Goal: Use online tool/utility: Utilize a website feature to perform a specific function

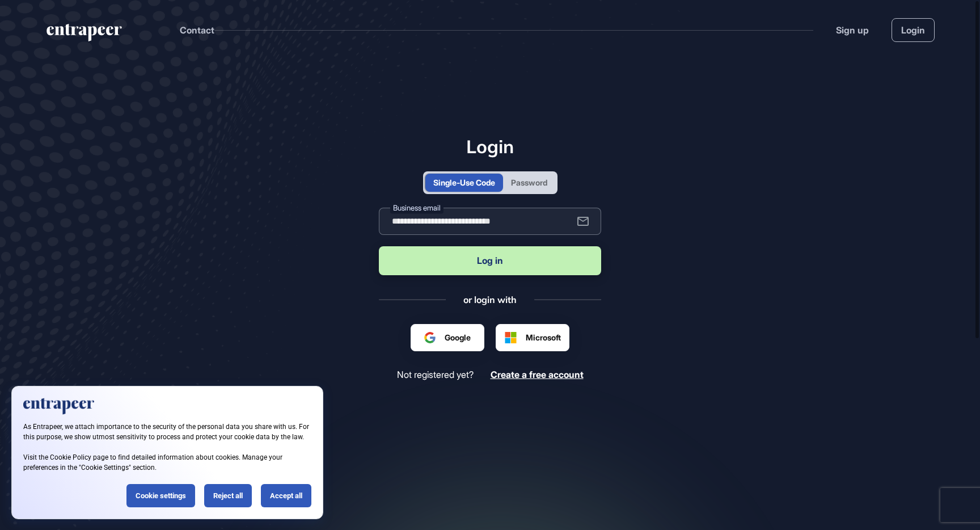
type input "**********"
click at [490, 260] on button "Log in" at bounding box center [490, 260] width 222 height 29
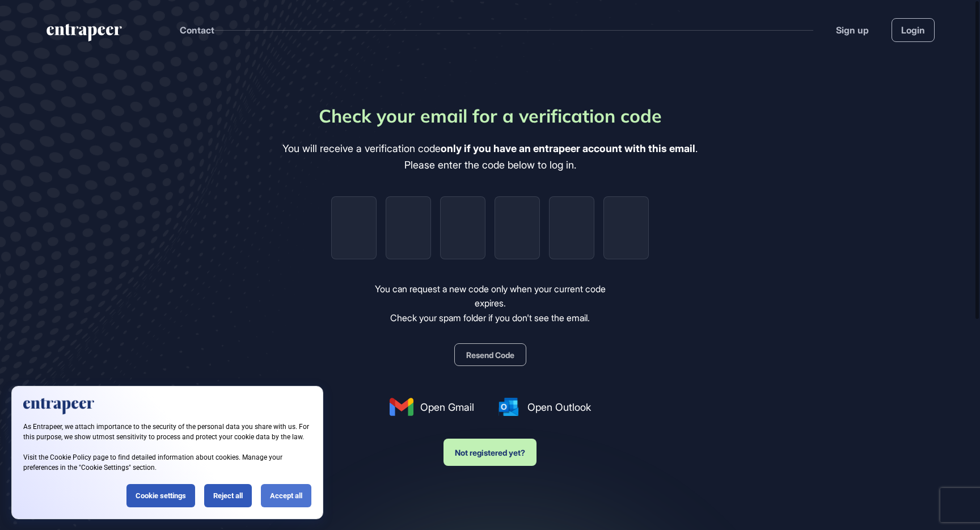
click at [284, 495] on div "Accept all" at bounding box center [286, 495] width 50 height 23
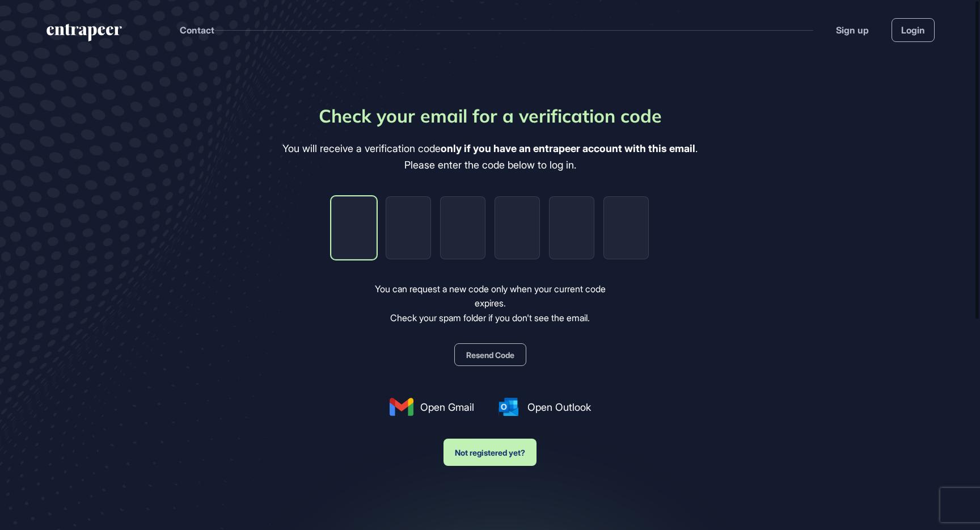
click at [359, 235] on input "tel" at bounding box center [353, 227] width 45 height 63
type input "*"
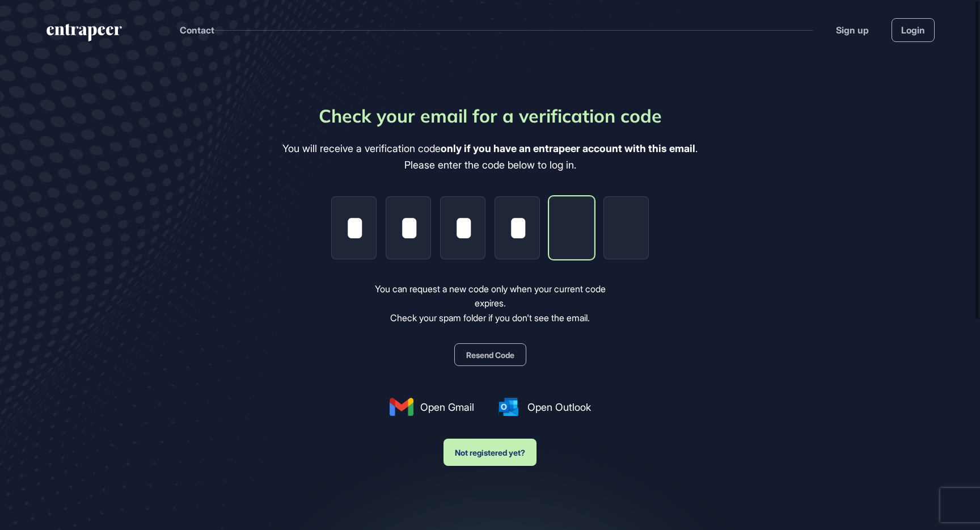
type input "*"
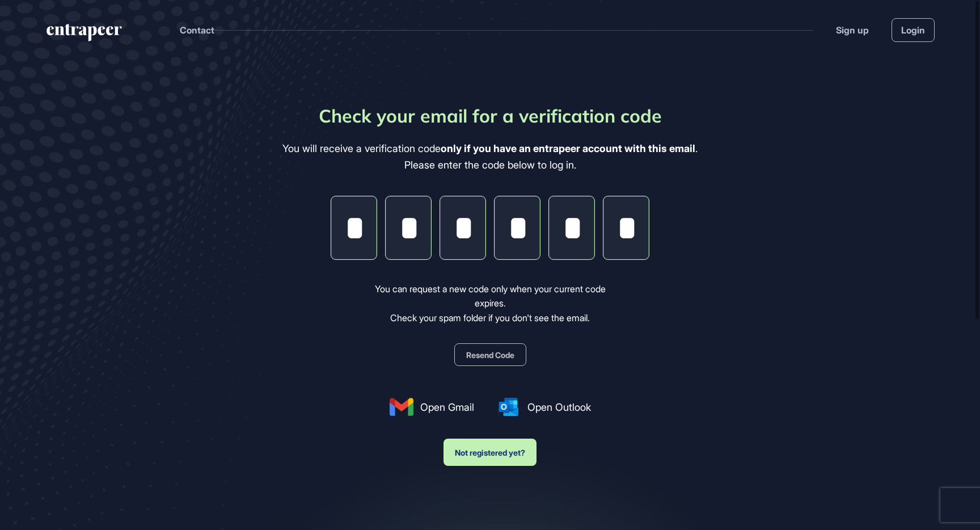
type input "*"
click at [727, 274] on main "Check your email for a verification code You will receive a verification code o…" at bounding box center [490, 334] width 980 height 548
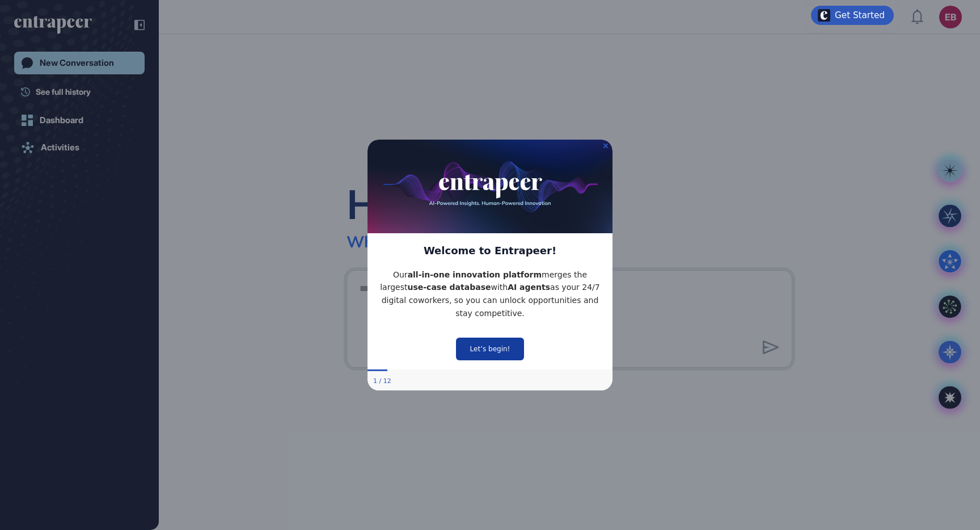
click at [502, 347] on button "Let’s begin!" at bounding box center [490, 348] width 68 height 23
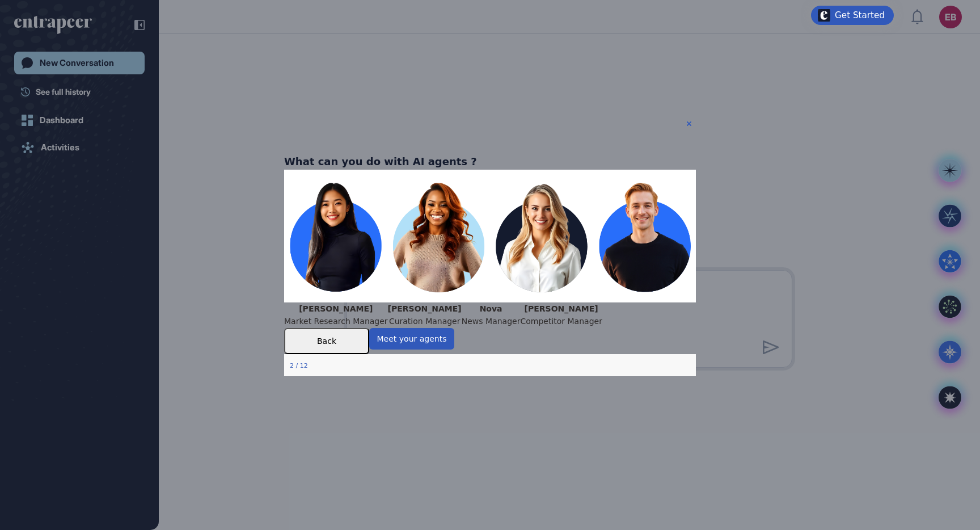
click at [649, 236] on img at bounding box center [490, 236] width 412 height 132
click at [454, 349] on button "Meet your agents" at bounding box center [411, 339] width 85 height 22
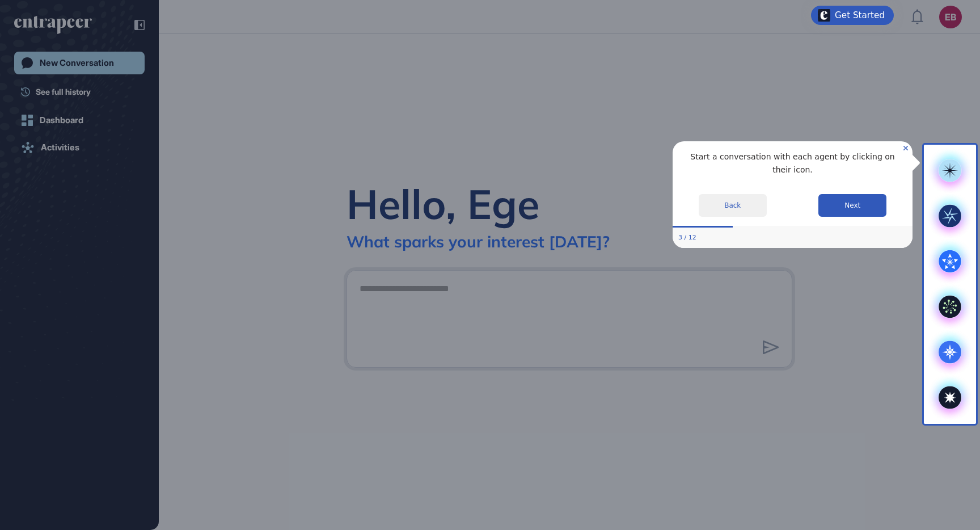
click at [905, 145] on icon "Close Preview" at bounding box center [905, 147] width 5 height 5
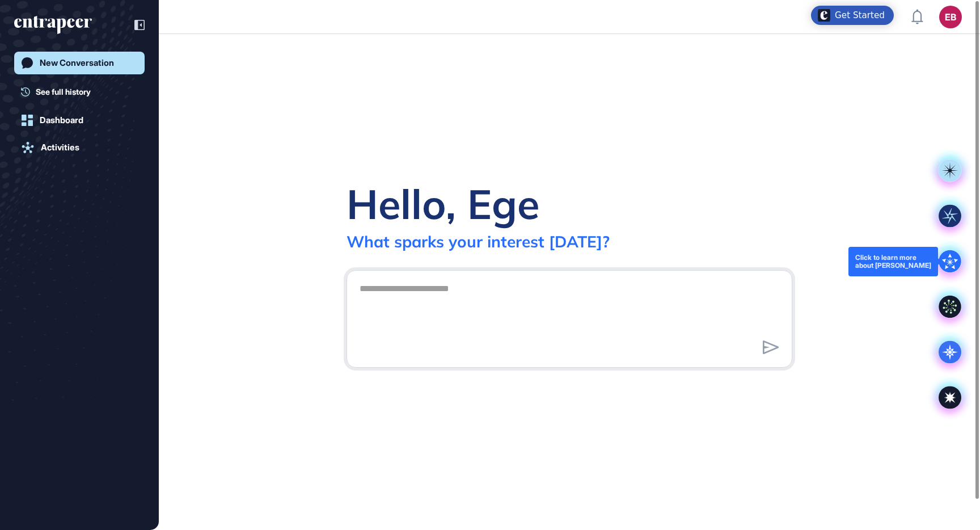
click at [951, 258] on icon at bounding box center [949, 261] width 23 height 23
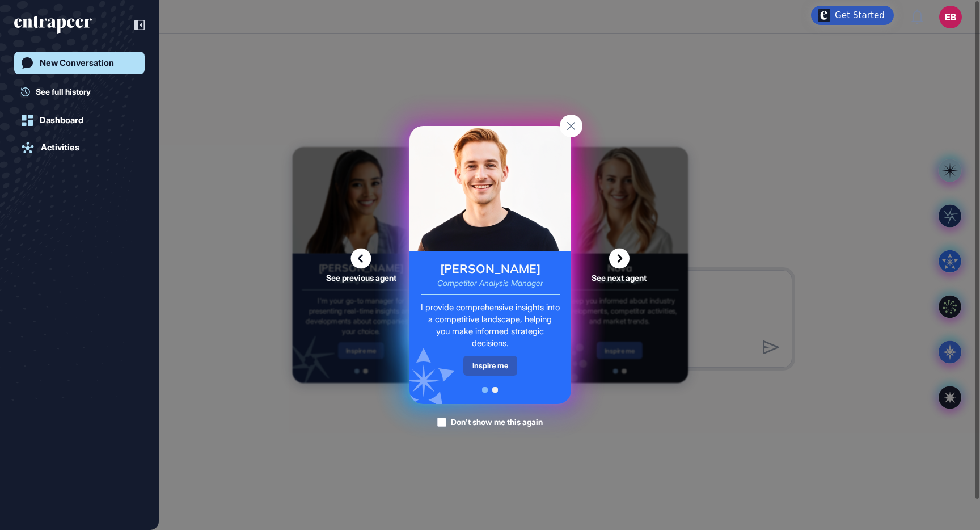
click at [570, 122] on rect at bounding box center [571, 126] width 23 height 23
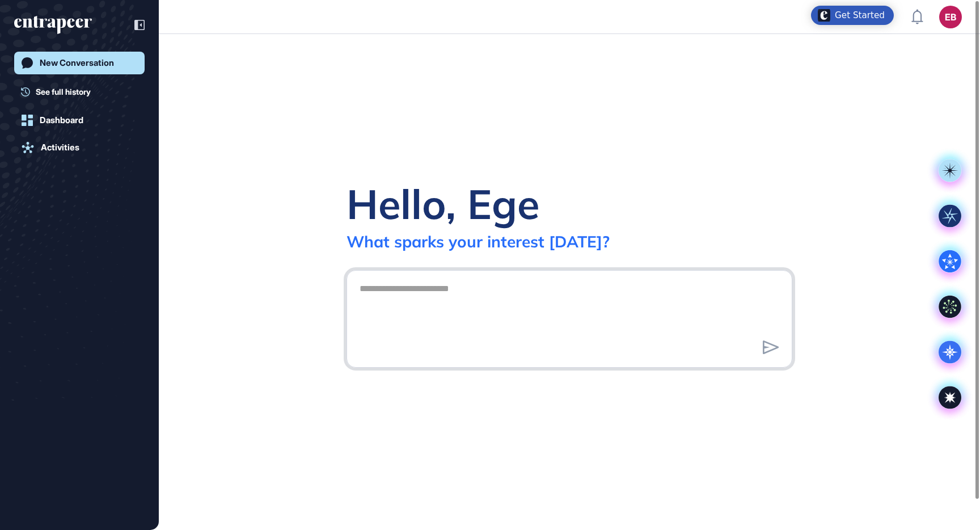
click at [481, 281] on textarea at bounding box center [569, 316] width 433 height 79
click at [952, 260] on icon at bounding box center [950, 262] width 6 height 6
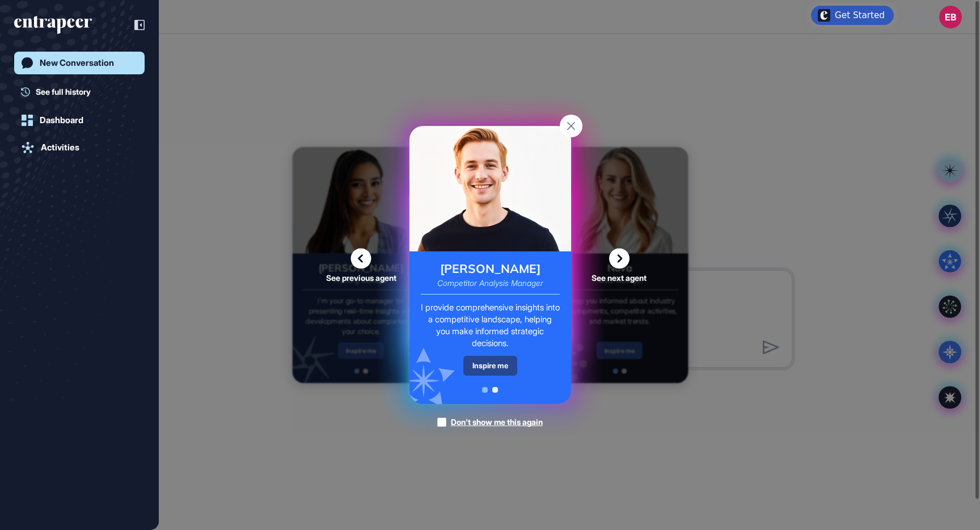
click at [479, 362] on div "Inspire me" at bounding box center [490, 365] width 54 height 20
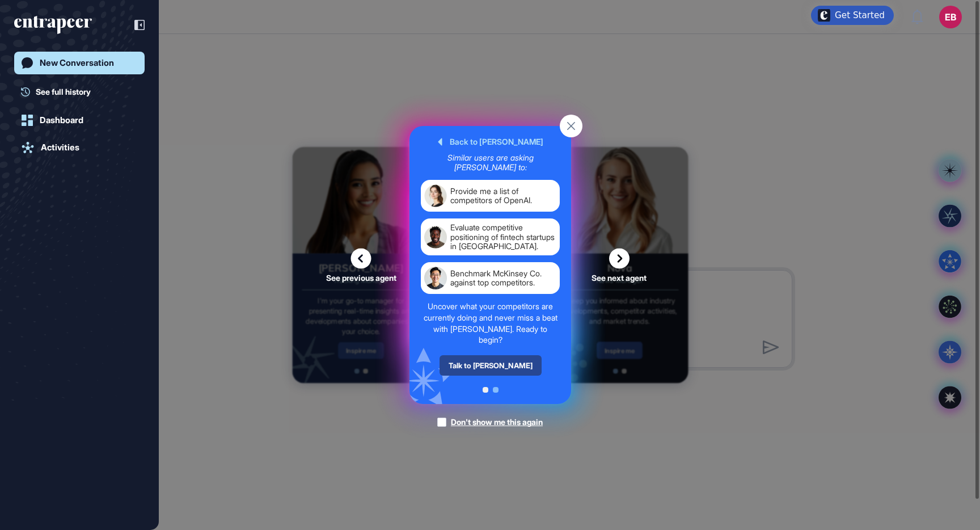
click at [505, 369] on div "Talk to [PERSON_NAME]" at bounding box center [490, 365] width 102 height 20
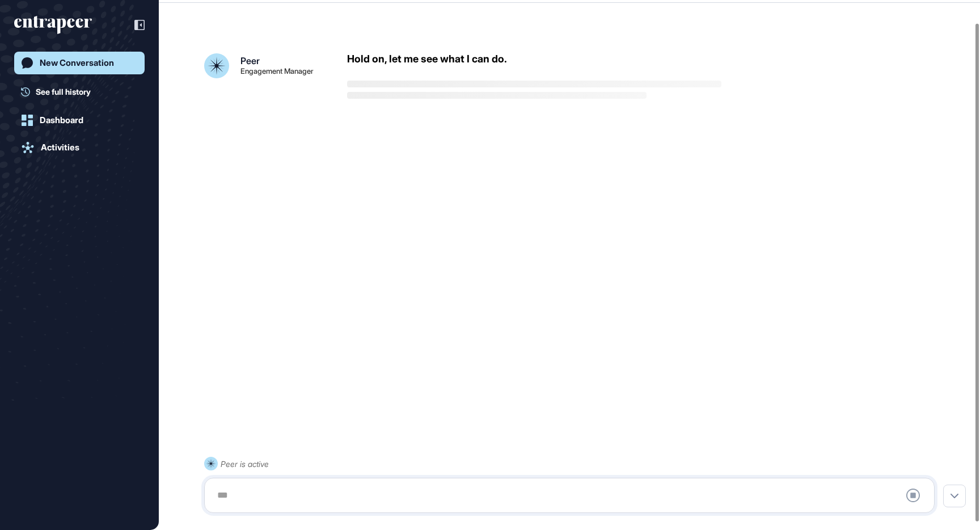
scroll to position [32, 0]
click at [380, 495] on div at bounding box center [569, 495] width 718 height 23
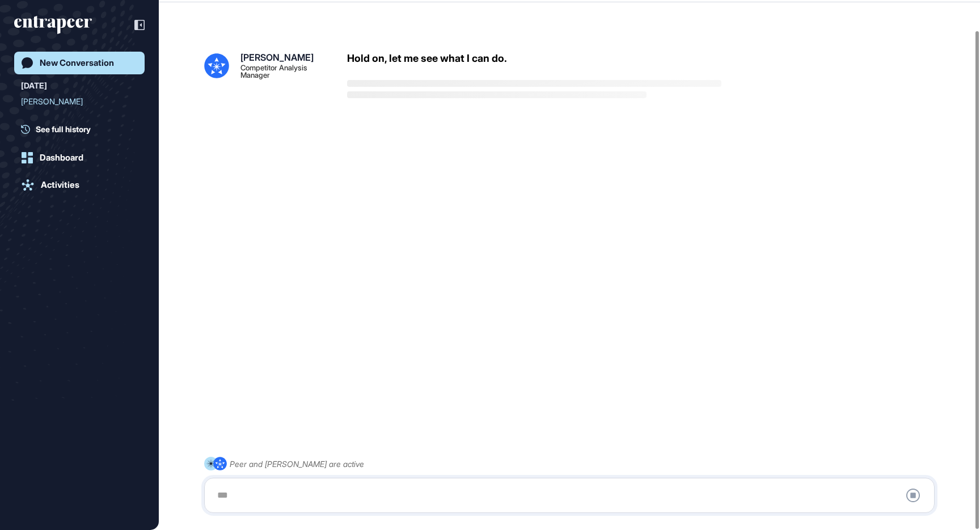
click at [230, 488] on div at bounding box center [569, 495] width 718 height 23
click at [223, 490] on div at bounding box center [569, 495] width 718 height 23
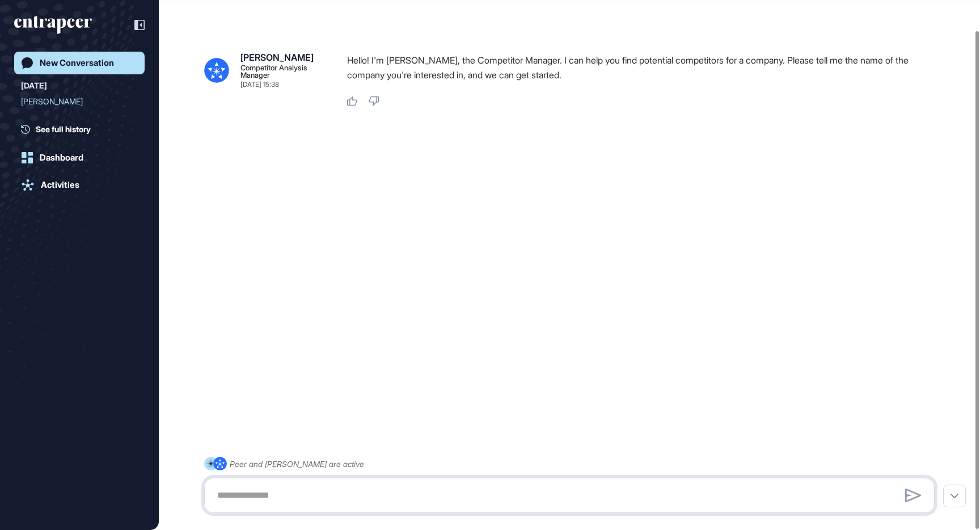
click at [722, 490] on textarea at bounding box center [569, 495] width 718 height 23
click at [951, 493] on icon at bounding box center [954, 495] width 8 height 5
click at [392, 502] on textarea at bounding box center [569, 495] width 718 height 23
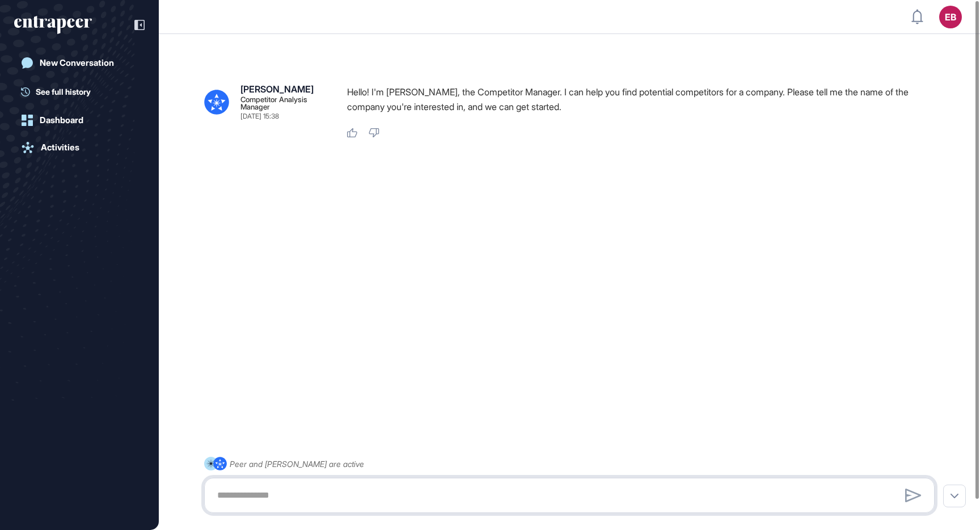
click at [809, 485] on textarea at bounding box center [569, 495] width 718 height 23
paste textarea "**********"
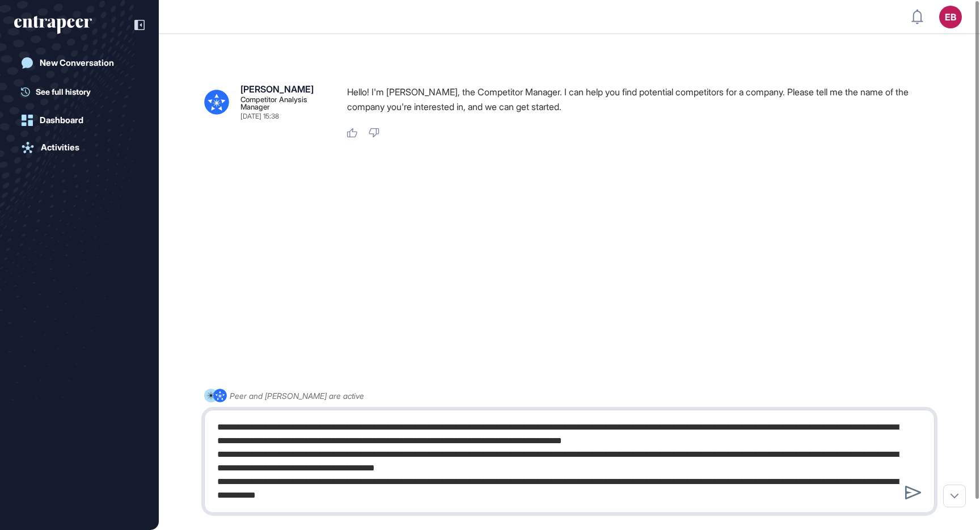
type textarea "**********"
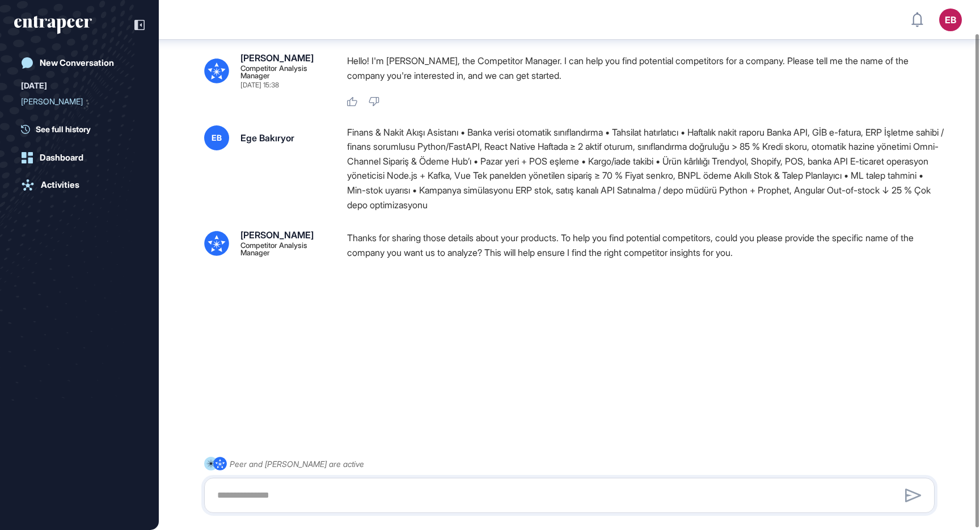
scroll to position [37, 0]
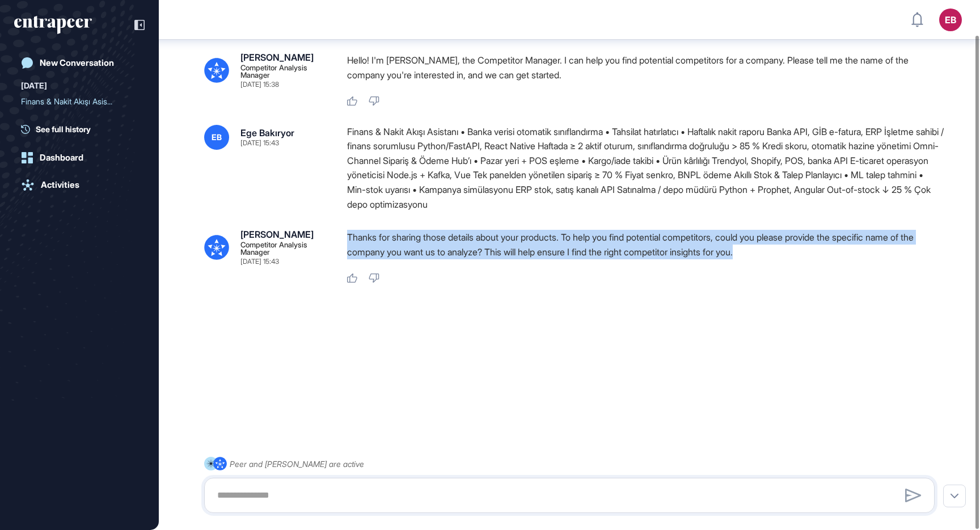
drag, startPoint x: 348, startPoint y: 234, endPoint x: 777, endPoint y: 257, distance: 429.9
click at [777, 257] on div "Thanks for sharing those details about your products. To help you find potentia…" at bounding box center [645, 247] width 596 height 35
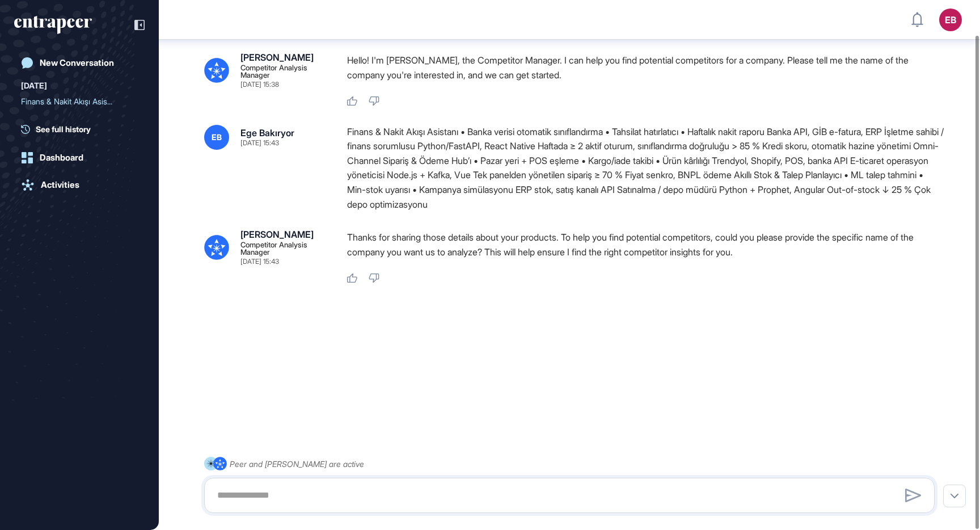
click at [784, 266] on div "Thanks for sharing those details about your products. To help you find potentia…" at bounding box center [645, 257] width 596 height 54
click at [58, 64] on div "New Conversation" at bounding box center [77, 63] width 74 height 10
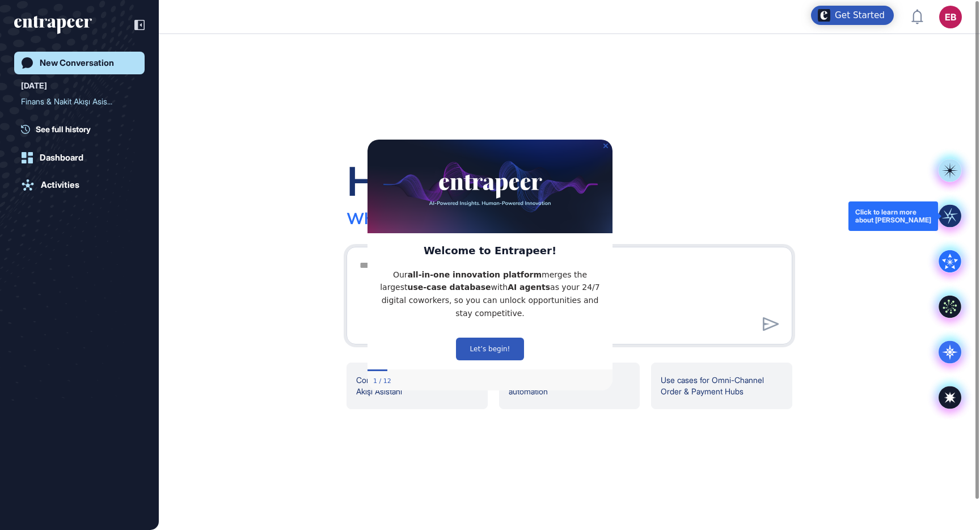
click at [952, 219] on rect at bounding box center [949, 216] width 23 height 23
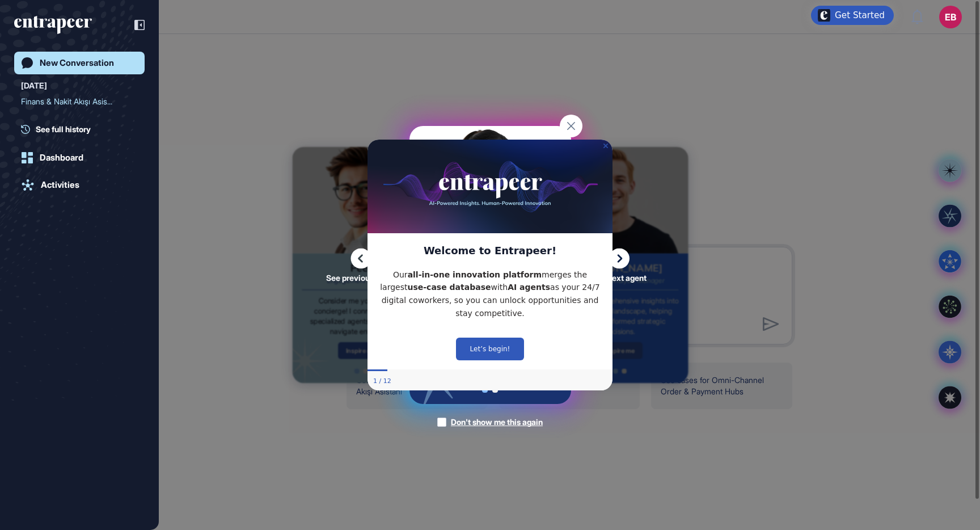
click at [606, 146] on icon "Close Preview" at bounding box center [605, 145] width 5 height 5
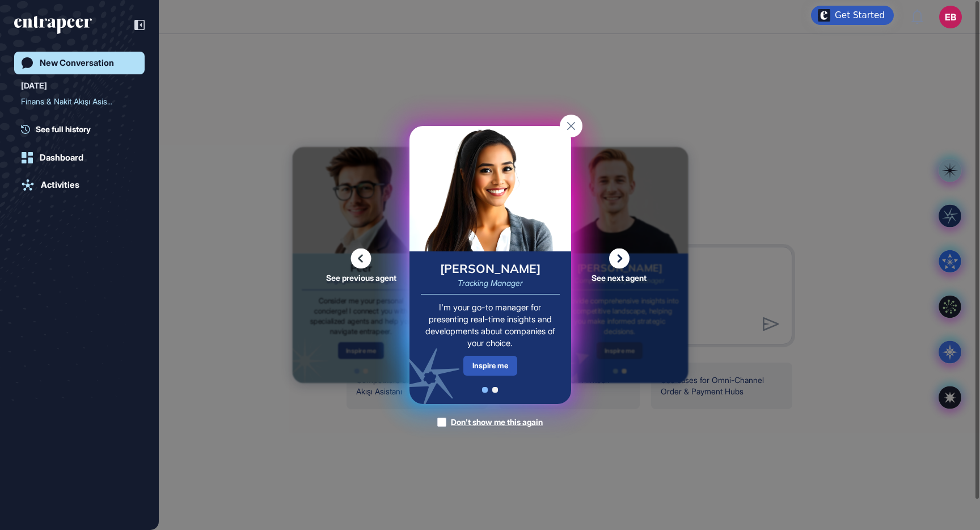
click at [620, 251] on icon at bounding box center [619, 258] width 20 height 20
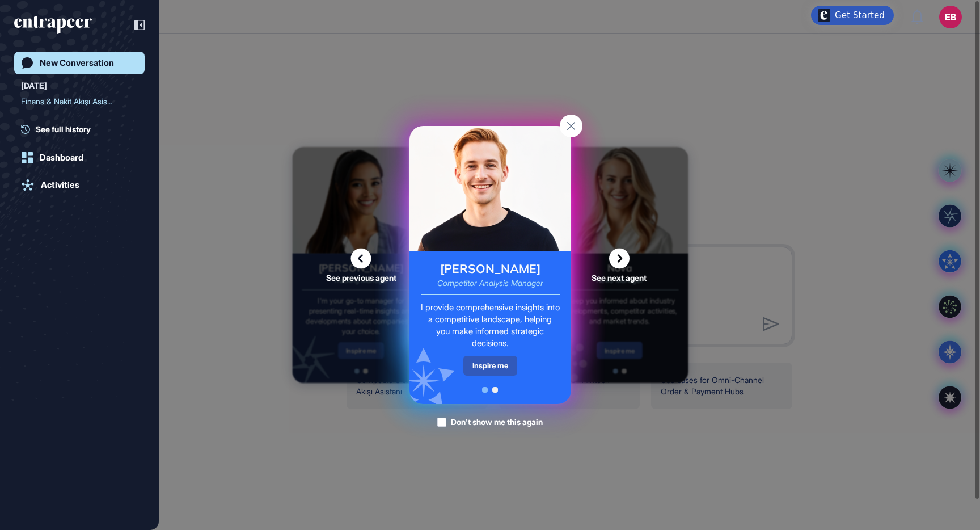
click at [620, 251] on icon at bounding box center [619, 258] width 20 height 20
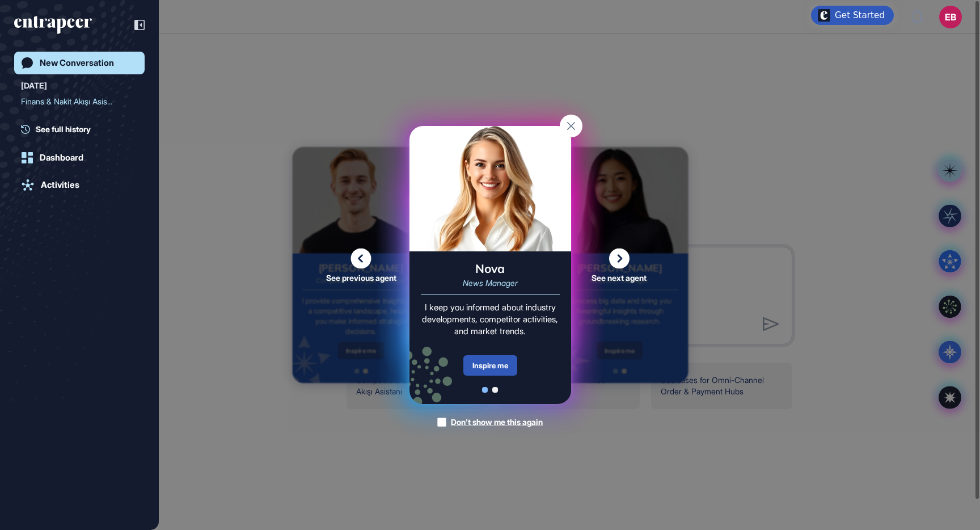
click at [620, 251] on icon at bounding box center [619, 258] width 20 height 20
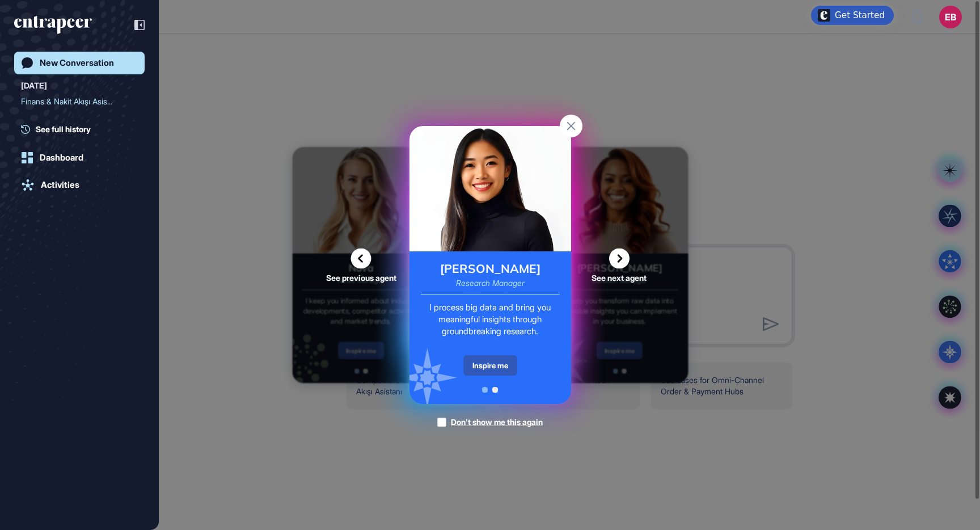
click at [613, 260] on icon at bounding box center [619, 258] width 20 height 20
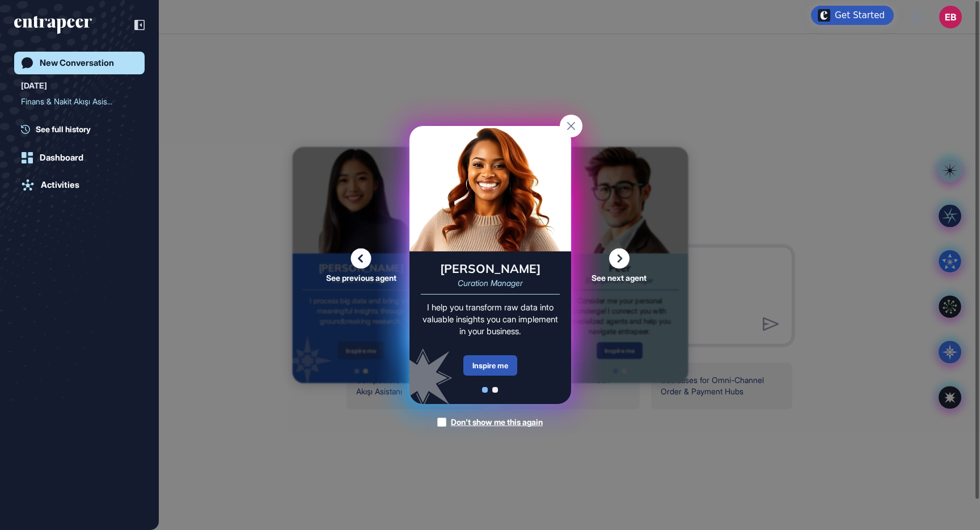
click at [614, 264] on icon at bounding box center [619, 258] width 20 height 20
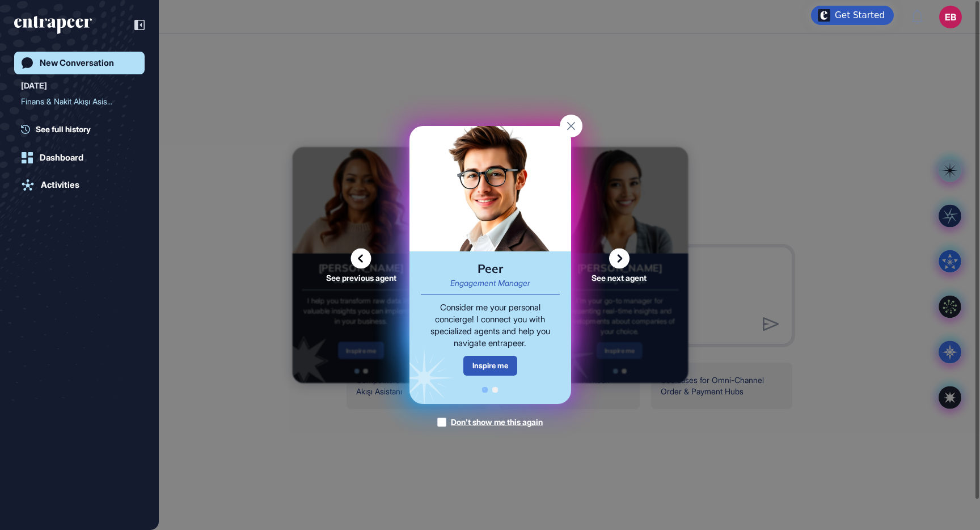
click at [614, 264] on icon at bounding box center [619, 258] width 20 height 20
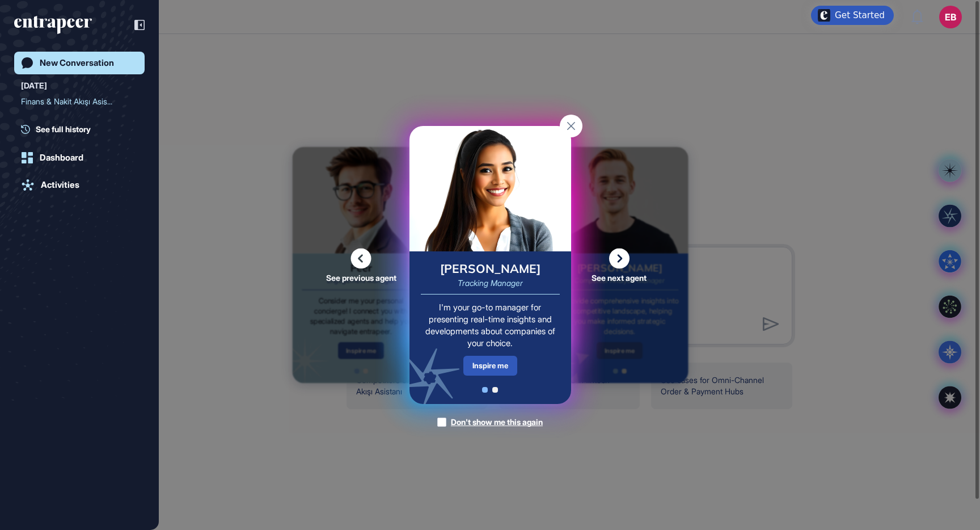
click at [360, 254] on icon at bounding box center [360, 258] width 21 height 20
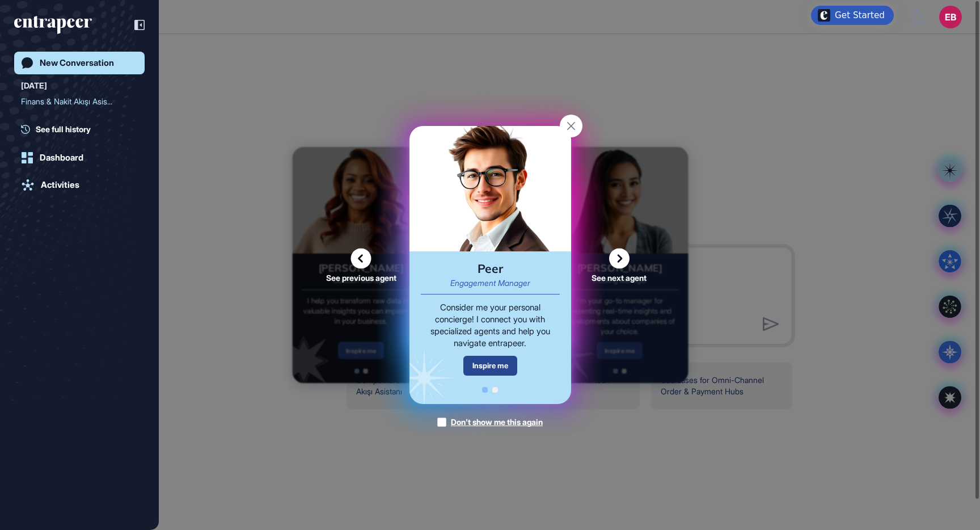
click at [496, 357] on div "Inspire me" at bounding box center [490, 365] width 54 height 20
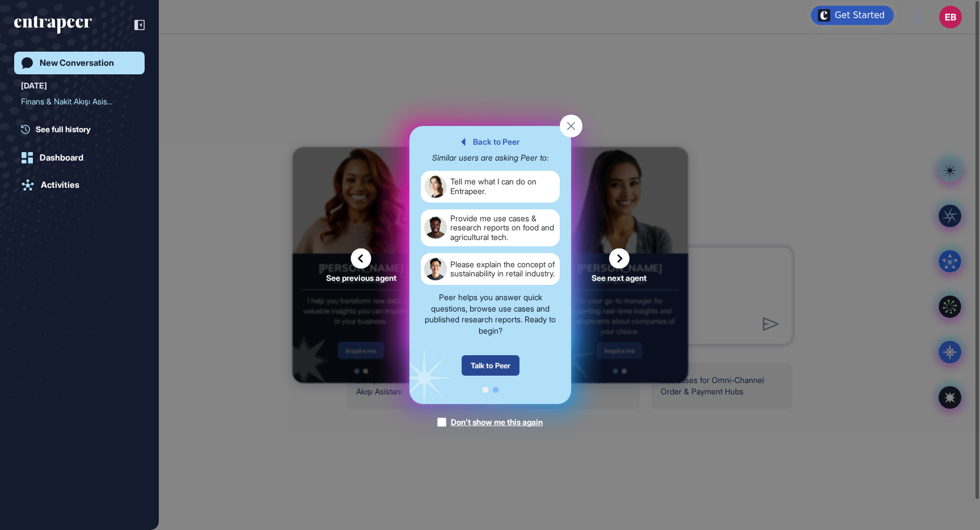
click at [497, 364] on div "Talk to Peer" at bounding box center [490, 365] width 58 height 20
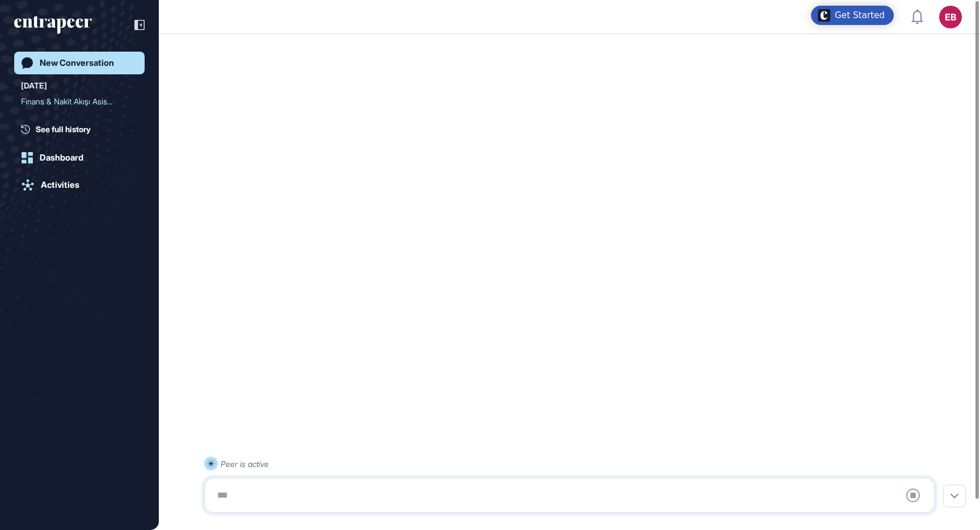
click at [446, 485] on div at bounding box center [569, 495] width 718 height 23
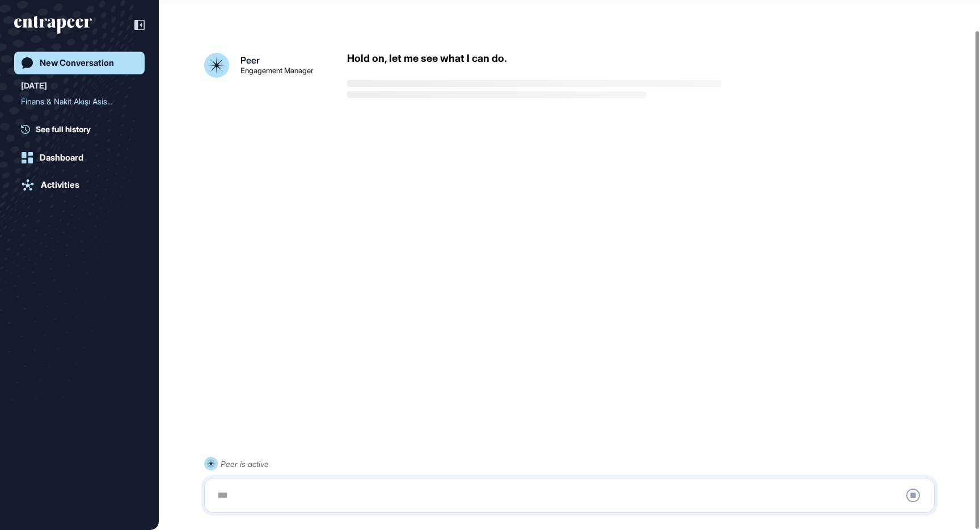
scroll to position [32, 0]
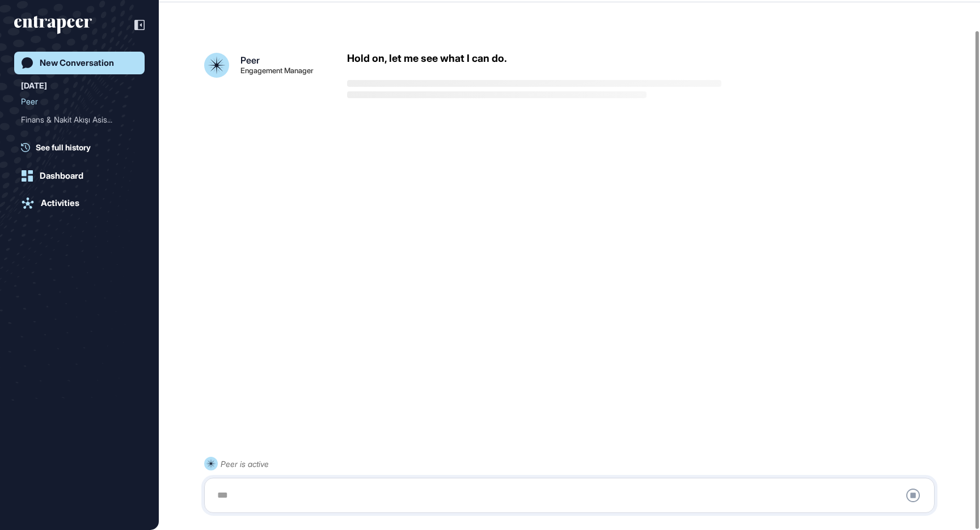
click at [257, 494] on div at bounding box center [569, 495] width 718 height 23
click at [223, 495] on div at bounding box center [569, 495] width 718 height 23
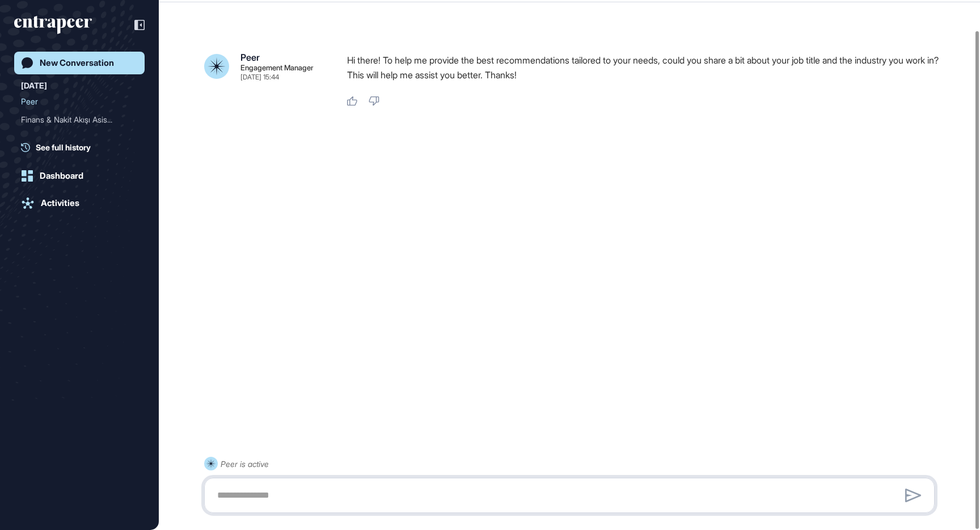
click at [252, 497] on textarea at bounding box center [569, 495] width 718 height 23
paste textarea "**********"
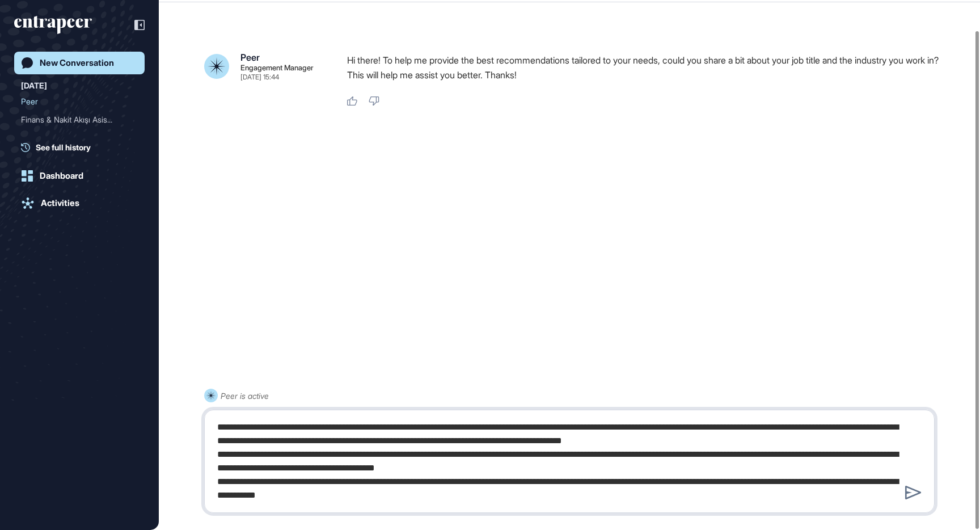
type textarea "**********"
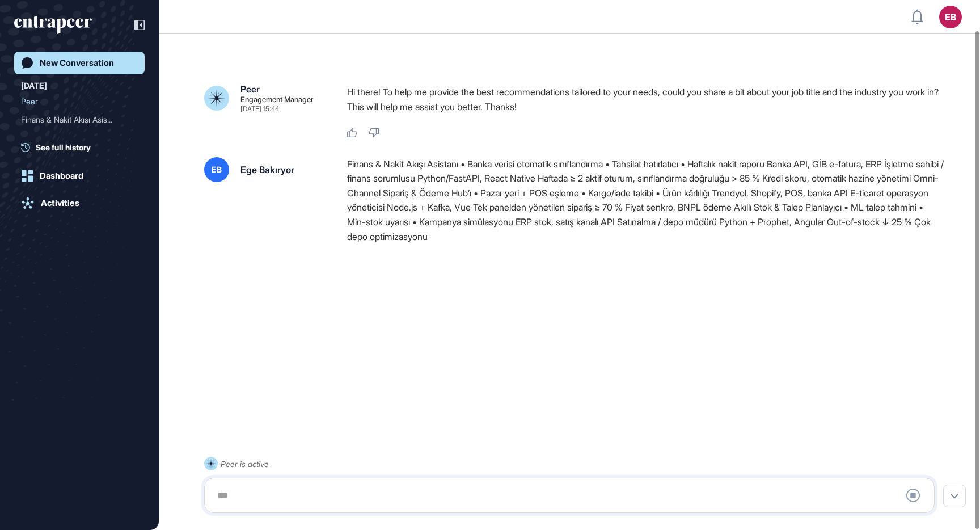
click at [53, 103] on div "[DATE] [PERSON_NAME] & Nakit Akışı Asis... See full history" at bounding box center [79, 116] width 130 height 74
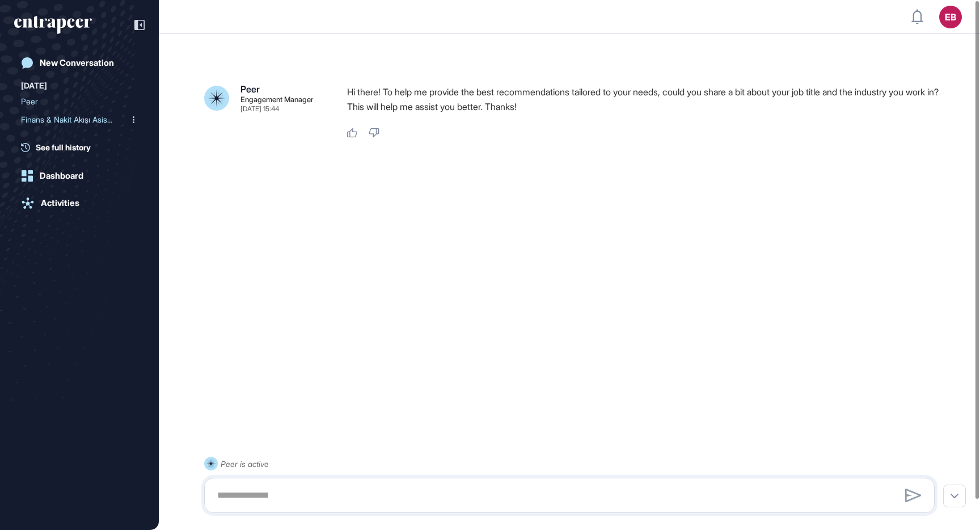
click at [40, 119] on div "Finans & Nakit Akışı Asis..." at bounding box center [75, 120] width 108 height 18
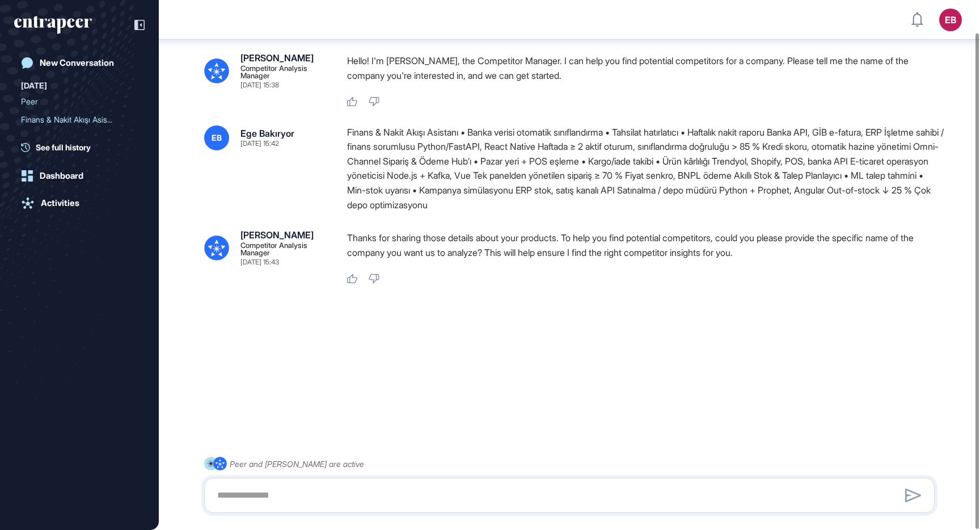
scroll to position [37, 0]
click at [56, 106] on div "Peer" at bounding box center [75, 101] width 108 height 18
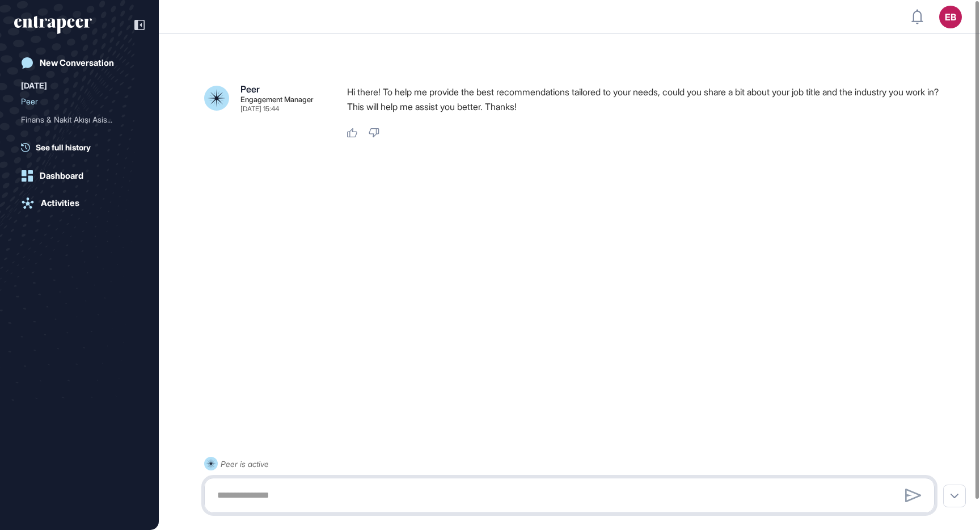
click at [355, 488] on textarea at bounding box center [569, 495] width 718 height 23
paste textarea "**********"
type textarea "**********"
drag, startPoint x: 408, startPoint y: 491, endPoint x: 170, endPoint y: 491, distance: 237.6
click at [204, 491] on div "**********" at bounding box center [569, 484] width 730 height 56
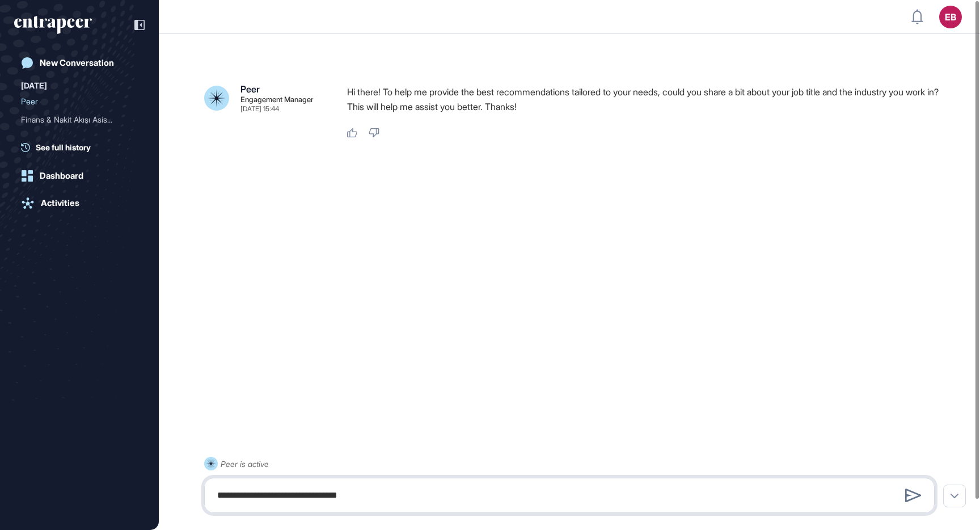
drag, startPoint x: 393, startPoint y: 499, endPoint x: 187, endPoint y: 496, distance: 207.0
click at [204, 496] on div "**********" at bounding box center [569, 484] width 730 height 56
click at [314, 493] on textarea "**********" at bounding box center [569, 495] width 718 height 23
